Goal: Task Accomplishment & Management: Manage account settings

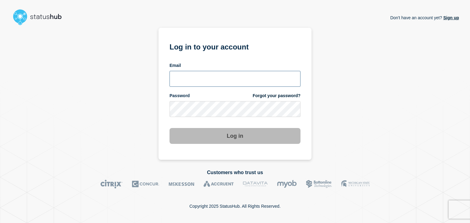
type input "amanda.mckeehan@conexon.us"
click at [217, 136] on button "Log in" at bounding box center [235, 136] width 131 height 16
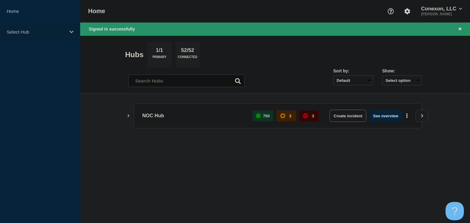
click at [26, 33] on p "Select Hub" at bounding box center [36, 31] width 59 height 5
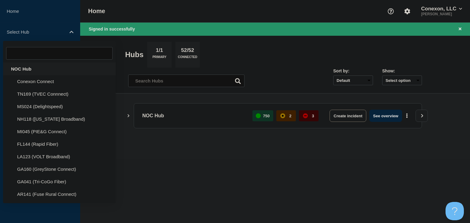
click at [26, 66] on div "NOC Hub" at bounding box center [59, 69] width 113 height 13
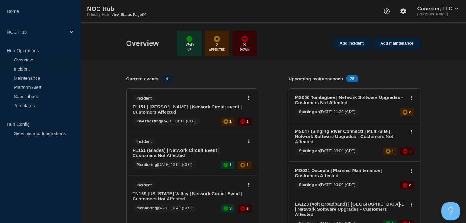
click at [27, 67] on link "Incident" at bounding box center [37, 68] width 74 height 9
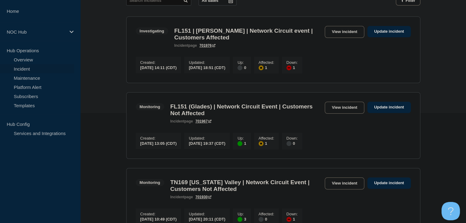
scroll to position [92, 0]
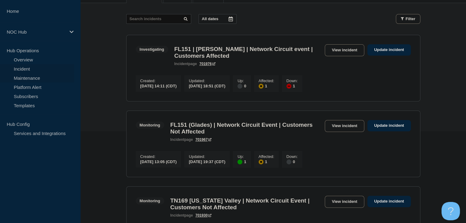
click at [42, 77] on link "Maintenance" at bounding box center [37, 77] width 74 height 9
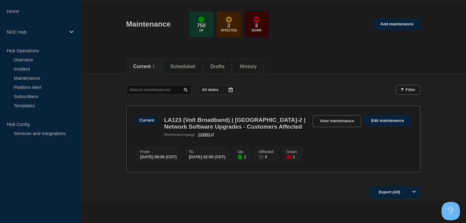
scroll to position [31, 0]
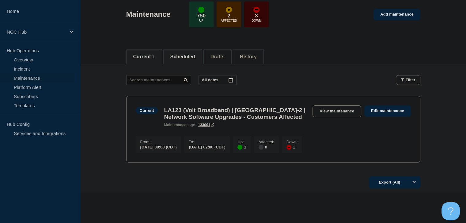
click at [189, 58] on button "Scheduled" at bounding box center [182, 57] width 25 height 6
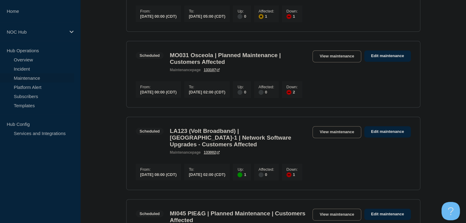
scroll to position [245, 0]
click at [36, 58] on link "Overview" at bounding box center [37, 59] width 74 height 9
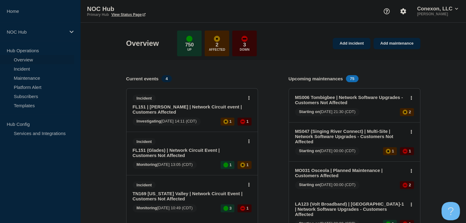
drag, startPoint x: 31, startPoint y: 69, endPoint x: 61, endPoint y: 56, distance: 32.8
click at [31, 69] on link "Incident" at bounding box center [37, 68] width 74 height 9
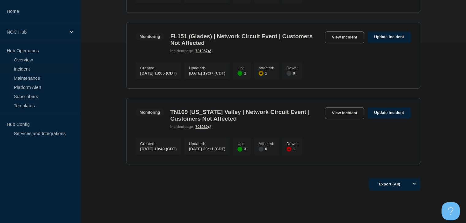
scroll to position [213, 0]
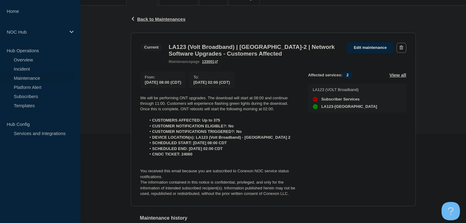
scroll to position [92, 0]
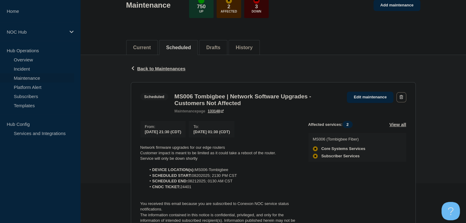
scroll to position [61, 0]
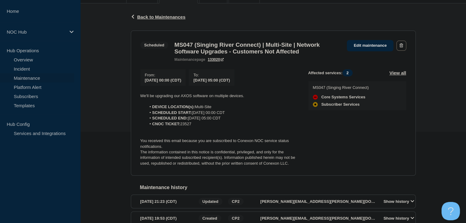
scroll to position [92, 0]
click at [358, 44] on link "Edit maintenance" at bounding box center [369, 45] width 47 height 11
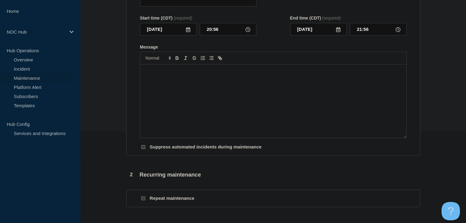
type input "MS047 (Singing River Connect) | Multi-Site | Network Software Upgrades - Custom…"
type input "2025-08-21"
type input "00:00"
type input "2025-08-21"
type input "05:00"
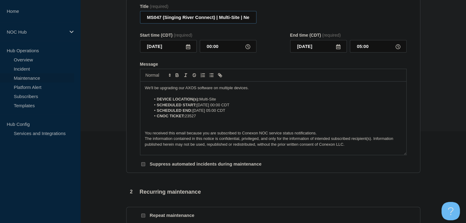
scroll to position [0, 112]
drag, startPoint x: 245, startPoint y: 24, endPoint x: 339, endPoint y: 20, distance: 94.1
click at [339, 20] on div "Title (required) MS047 (Singing River Connect) | Multi-Site | Network Software …" at bounding box center [273, 14] width 266 height 20
click at [250, 21] on input "MS047 (Singing River Connect) | Multi-Site | Network Software Upgrades - Custom…" at bounding box center [198, 17] width 116 height 13
click at [228, 23] on input "MS047 (Singing River Connect) | Multi-Site | Network Software Upgrades - Custom…" at bounding box center [198, 17] width 116 height 13
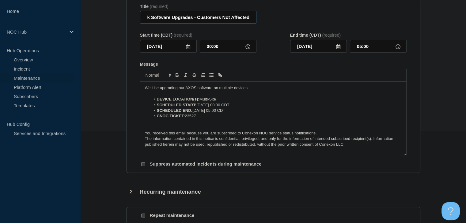
click at [231, 23] on input "MS047 (Singing River Connect) | Multi-Site | Network Software Upgrades - Custom…" at bounding box center [198, 17] width 116 height 13
type input "MS047 (Singing River Connect) | Multi-Site | Network Software Upgrades - Custom…"
click at [255, 91] on p "We'll be upgrading our AXOS software on multiple devices." at bounding box center [273, 88] width 257 height 6
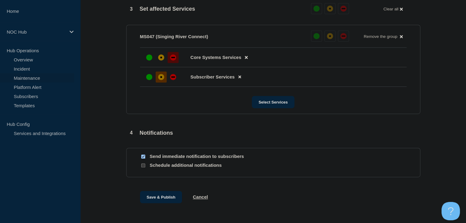
scroll to position [337, 0]
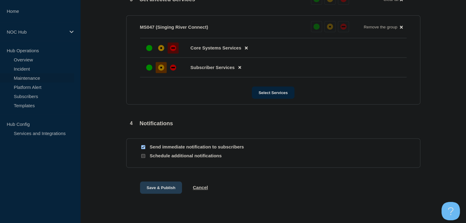
click at [168, 192] on button "Save & Publish" at bounding box center [161, 188] width 42 height 12
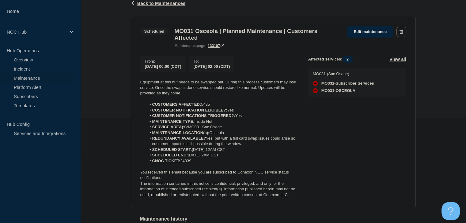
scroll to position [92, 0]
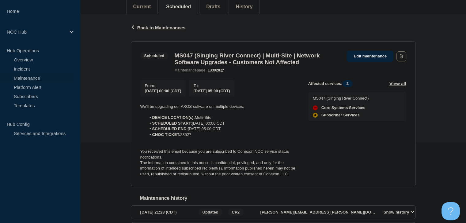
scroll to position [92, 0]
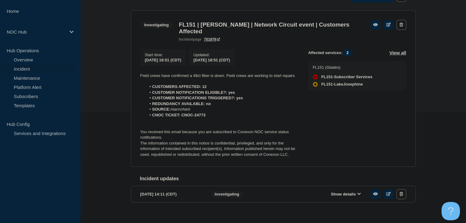
scroll to position [122, 0]
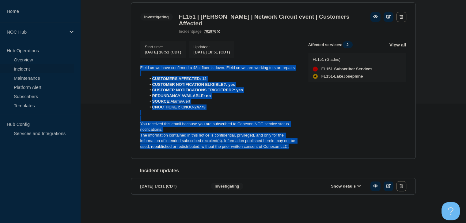
drag, startPoint x: 293, startPoint y: 148, endPoint x: 131, endPoint y: 69, distance: 180.3
click at [131, 69] on section "Investigating FL151 | Lake Josephine | Network Circuit event | Customers Affect…" at bounding box center [273, 80] width 285 height 157
copy div "Field crews have confirmed a 48ct fiber is down. Field crews are working to sta…"
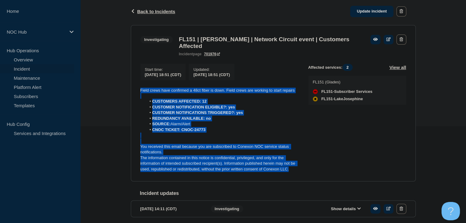
scroll to position [61, 0]
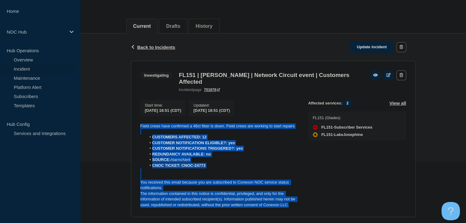
drag, startPoint x: 365, startPoint y: 47, endPoint x: 314, endPoint y: 102, distance: 74.7
click at [365, 47] on link "Update incident" at bounding box center [371, 47] width 43 height 11
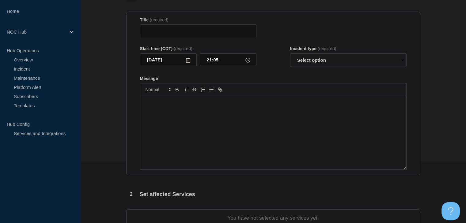
type input "FL151 | Lake Josephine | Network Circuit event | Customers Affected"
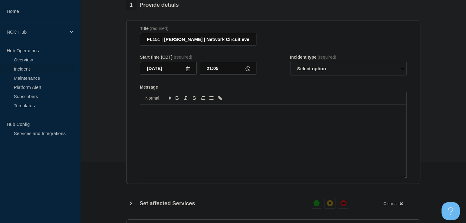
click at [208, 135] on div "Message" at bounding box center [273, 141] width 266 height 73
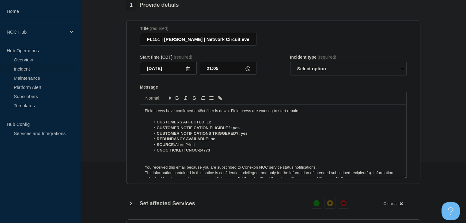
scroll to position [3, 0]
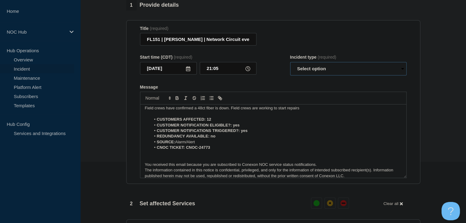
click at [316, 71] on select "Select option Investigating Identified Monitoring Resolved" at bounding box center [348, 68] width 116 height 13
select select "monitoring"
click at [290, 66] on select "Select option Investigating Identified Monitoring Resolved" at bounding box center [348, 68] width 116 height 13
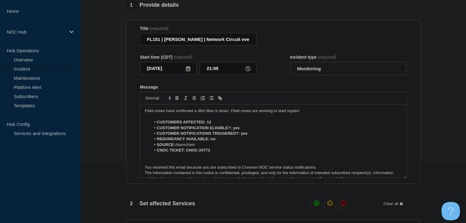
click at [215, 114] on p "Field crews have confirmed a 48ct fiber is down. Field crews are working to sta…" at bounding box center [273, 111] width 257 height 6
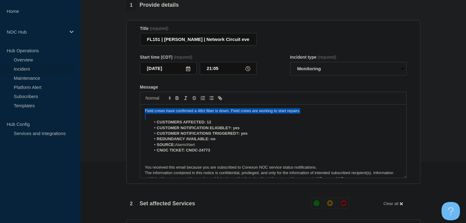
click at [215, 114] on p "Field crews have confirmed a 48ct fiber is down. Field crews are working to sta…" at bounding box center [273, 111] width 257 height 6
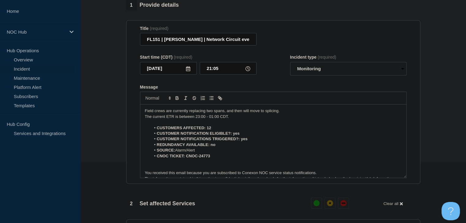
scroll to position [245, 0]
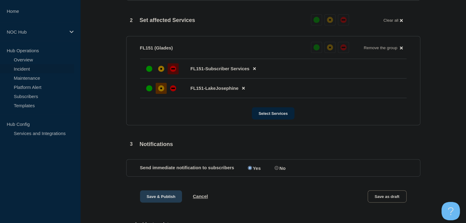
click at [165, 203] on button "Save & Publish" at bounding box center [161, 197] width 42 height 12
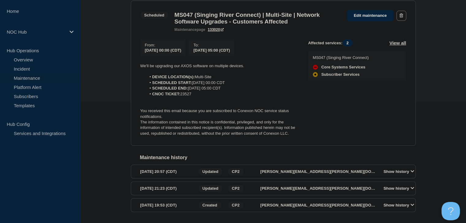
scroll to position [122, 0]
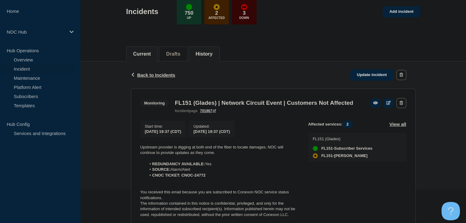
scroll to position [92, 0]
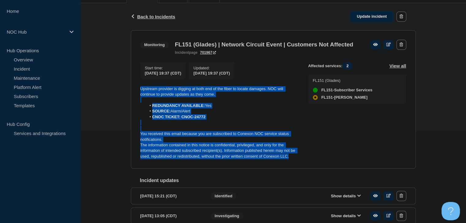
drag, startPoint x: 293, startPoint y: 166, endPoint x: 139, endPoint y: 100, distance: 167.2
click at [139, 100] on section "Monitoring FL151 (Glades) | Network Circuit Event | Customers Not Affected inci…" at bounding box center [273, 99] width 285 height 139
copy div "Upstream provider is digging at both end of the fiber to locate damages. NOC wi…"
click at [379, 16] on link "Update incident" at bounding box center [371, 16] width 43 height 11
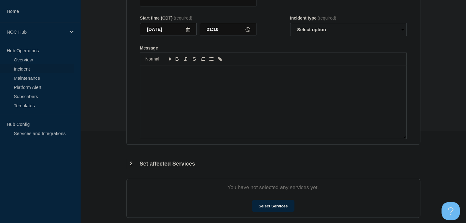
type input "FL151 (Glades) | Network Circuit Event | Customers Not Affected"
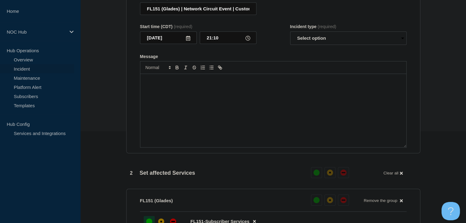
click at [245, 115] on div "Message" at bounding box center [273, 110] width 266 height 73
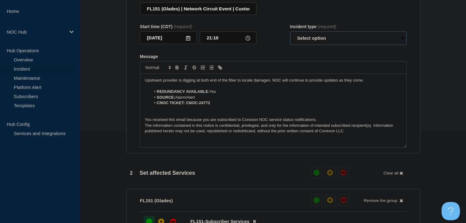
click at [321, 42] on select "Select option Investigating Identified Monitoring Resolved" at bounding box center [348, 38] width 116 height 13
select select "monitoring"
click at [290, 35] on select "Select option Investigating Identified Monitoring Resolved" at bounding box center [348, 38] width 116 height 13
drag, startPoint x: 214, startPoint y: 107, endPoint x: 196, endPoint y: 107, distance: 18.1
click at [196, 106] on li "CNOC TICKET: CNOC-24772" at bounding box center [276, 103] width 251 height 6
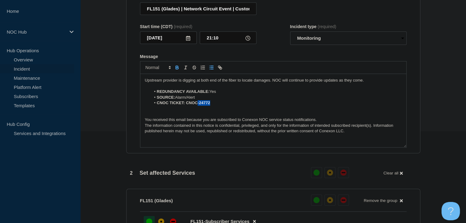
click at [200, 105] on strong "CNOC TICKET: CNOC-24772" at bounding box center [183, 103] width 53 height 5
drag, startPoint x: 199, startPoint y: 108, endPoint x: 186, endPoint y: 108, distance: 13.2
click at [186, 105] on strong "CNOC TICKET: CNOC-24772" at bounding box center [183, 103] width 53 height 5
drag, startPoint x: 200, startPoint y: 107, endPoint x: 185, endPoint y: 107, distance: 14.4
click at [185, 106] on li "CNOC TICKET: 24772" at bounding box center [276, 103] width 251 height 6
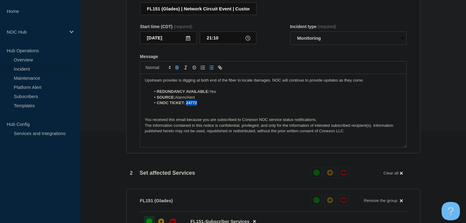
click at [176, 68] on icon "Toggle bold text" at bounding box center [177, 67] width 2 height 2
click at [174, 82] on p "Upstream provider is digging at both end of the fiber to locate damages. NOC wi…" at bounding box center [273, 81] width 257 height 6
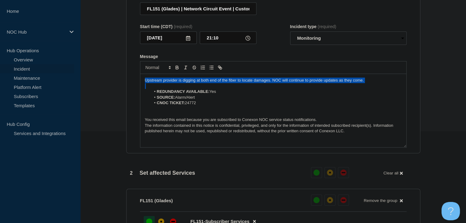
click at [174, 82] on p "Upstream provider is digging at both end of the fiber to locate damages. NOC wi…" at bounding box center [273, 81] width 257 height 6
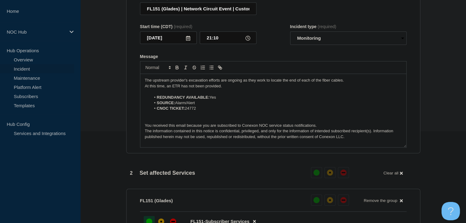
click at [122, 103] on section "1 Provide details Title (required) FL151 (Glades) | Network Circuit Event | Cus…" at bounding box center [272, 215] width 385 height 492
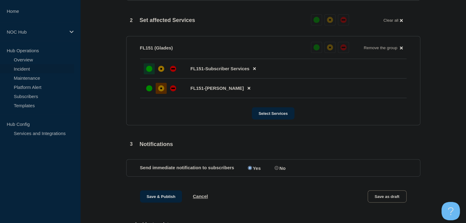
scroll to position [306, 0]
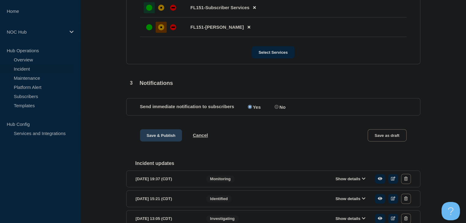
click at [159, 142] on button "Save & Publish" at bounding box center [161, 135] width 42 height 12
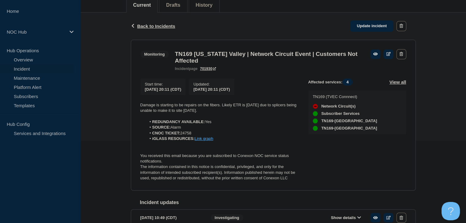
scroll to position [92, 0]
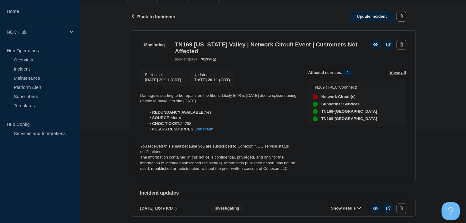
drag, startPoint x: 292, startPoint y: 173, endPoint x: 289, endPoint y: 173, distance: 3.4
click at [289, 172] on p "The information contained in this notice is confidential, privileged, and only …" at bounding box center [219, 163] width 158 height 17
click at [292, 172] on p "The information contained in this notice is confidential, privileged, and only …" at bounding box center [219, 163] width 158 height 17
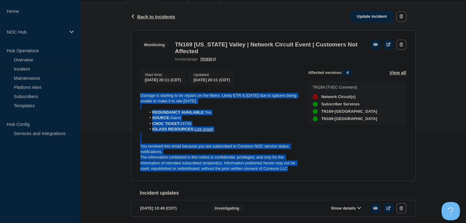
drag, startPoint x: 292, startPoint y: 173, endPoint x: 137, endPoint y: 98, distance: 172.0
click at [137, 98] on section "Monitoring TN169 Tennessee Valley | Network Circuit Event | Customers Not Affec…" at bounding box center [273, 105] width 285 height 151
copy div "Damage is starting to be repairs on the fibers. Likely ETR is tomorrow due to s…"
click at [377, 16] on link "Update incident" at bounding box center [371, 16] width 43 height 11
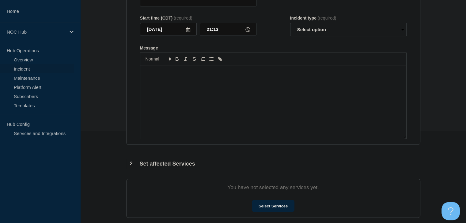
type input "TN169 [US_STATE] Valley | Network Circuit Event | Customers Not Affected"
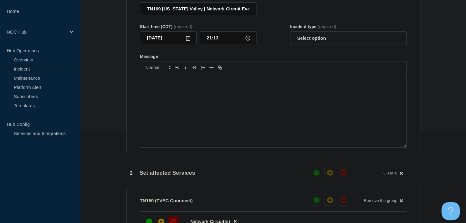
click at [278, 130] on div "Message" at bounding box center [273, 110] width 266 height 73
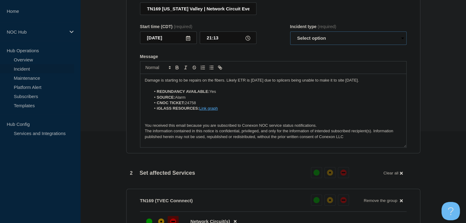
click at [323, 43] on select "Select option Investigating Identified Monitoring Resolved" at bounding box center [348, 38] width 116 height 13
select select "monitoring"
click at [290, 35] on select "Select option Investigating Identified Monitoring Resolved" at bounding box center [348, 38] width 116 height 13
click at [195, 83] on p "Damage is starting to be repairs on the fibers. Likely ETR is tomorrow due to s…" at bounding box center [273, 81] width 257 height 6
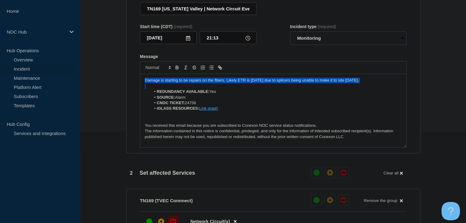
click at [195, 83] on p "Damage is starting to be repairs on the fibers. Likely ETR is tomorrow due to s…" at bounding box center [273, 81] width 257 height 6
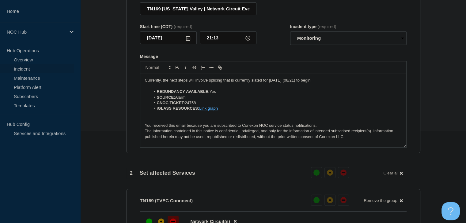
click at [193, 83] on p "Currently, the next steps will involve splicing that is currently slated for to…" at bounding box center [273, 81] width 257 height 6
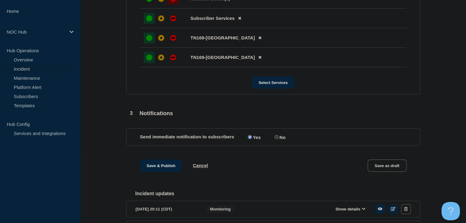
scroll to position [306, 0]
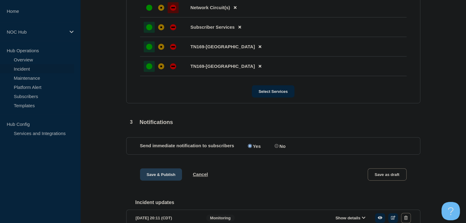
click at [154, 179] on button "Save & Publish" at bounding box center [161, 175] width 42 height 12
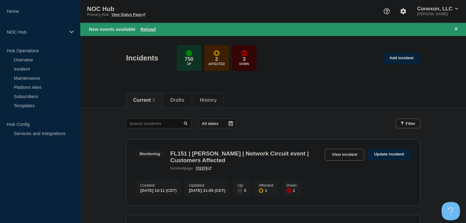
drag, startPoint x: 146, startPoint y: 23, endPoint x: 146, endPoint y: 26, distance: 3.4
click at [146, 23] on div "New events available Reload" at bounding box center [272, 29] width 385 height 13
click at [146, 27] on button "Reload" at bounding box center [147, 29] width 15 height 5
click at [147, 29] on button "Reload" at bounding box center [147, 29] width 15 height 5
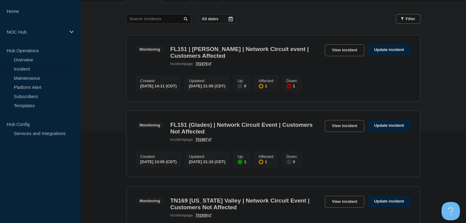
scroll to position [213, 0]
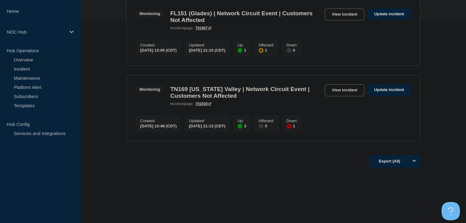
click at [22, 61] on link "Overview" at bounding box center [37, 59] width 74 height 9
